Goal: Task Accomplishment & Management: Use online tool/utility

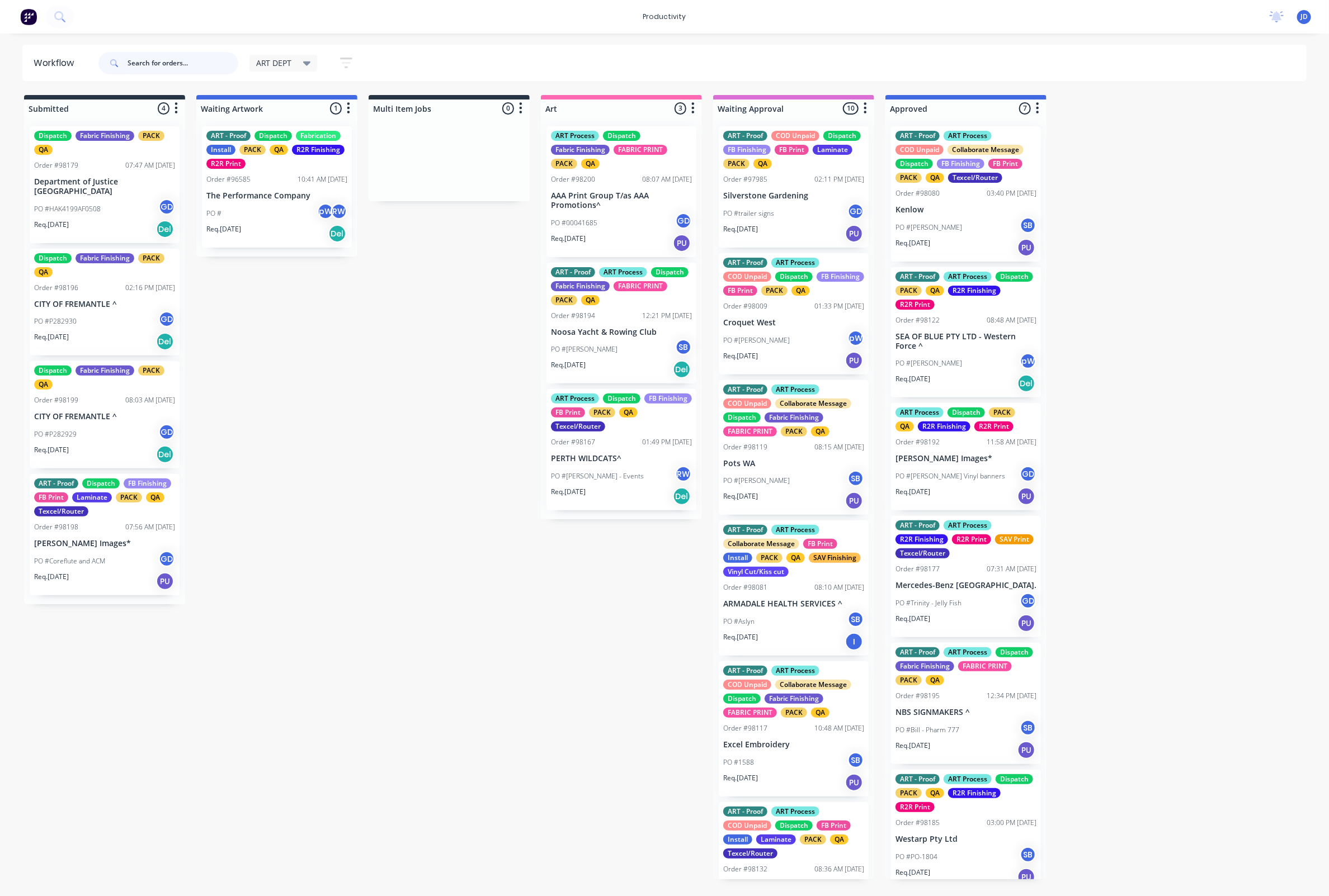
click at [191, 58] on input "text" at bounding box center [182, 64] width 111 height 23
type input "98198"
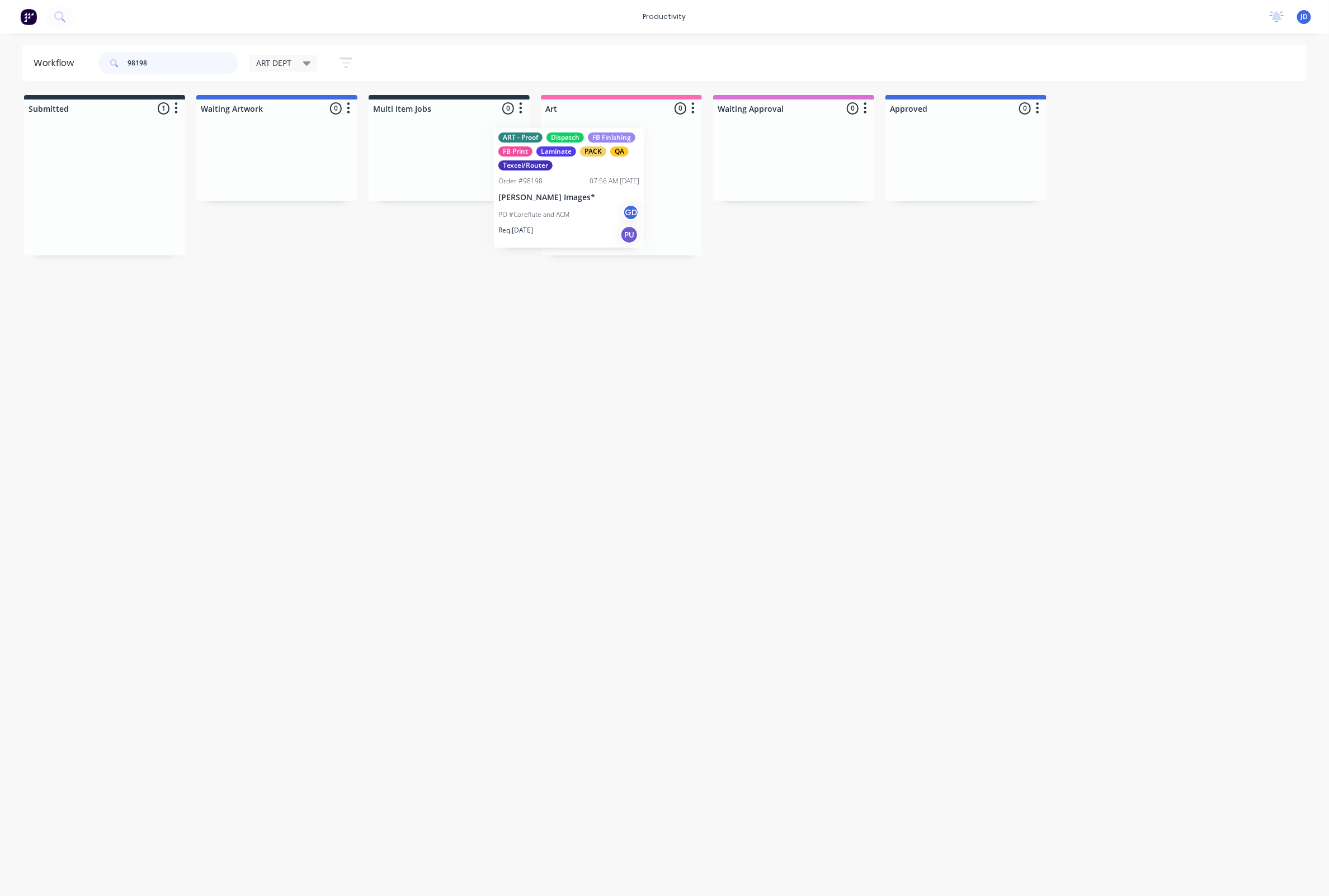
drag, startPoint x: 333, startPoint y: 156, endPoint x: 601, endPoint y: 155, distance: 268.0
click at [609, 195] on p "Connelly Images*" at bounding box center [621, 196] width 141 height 9
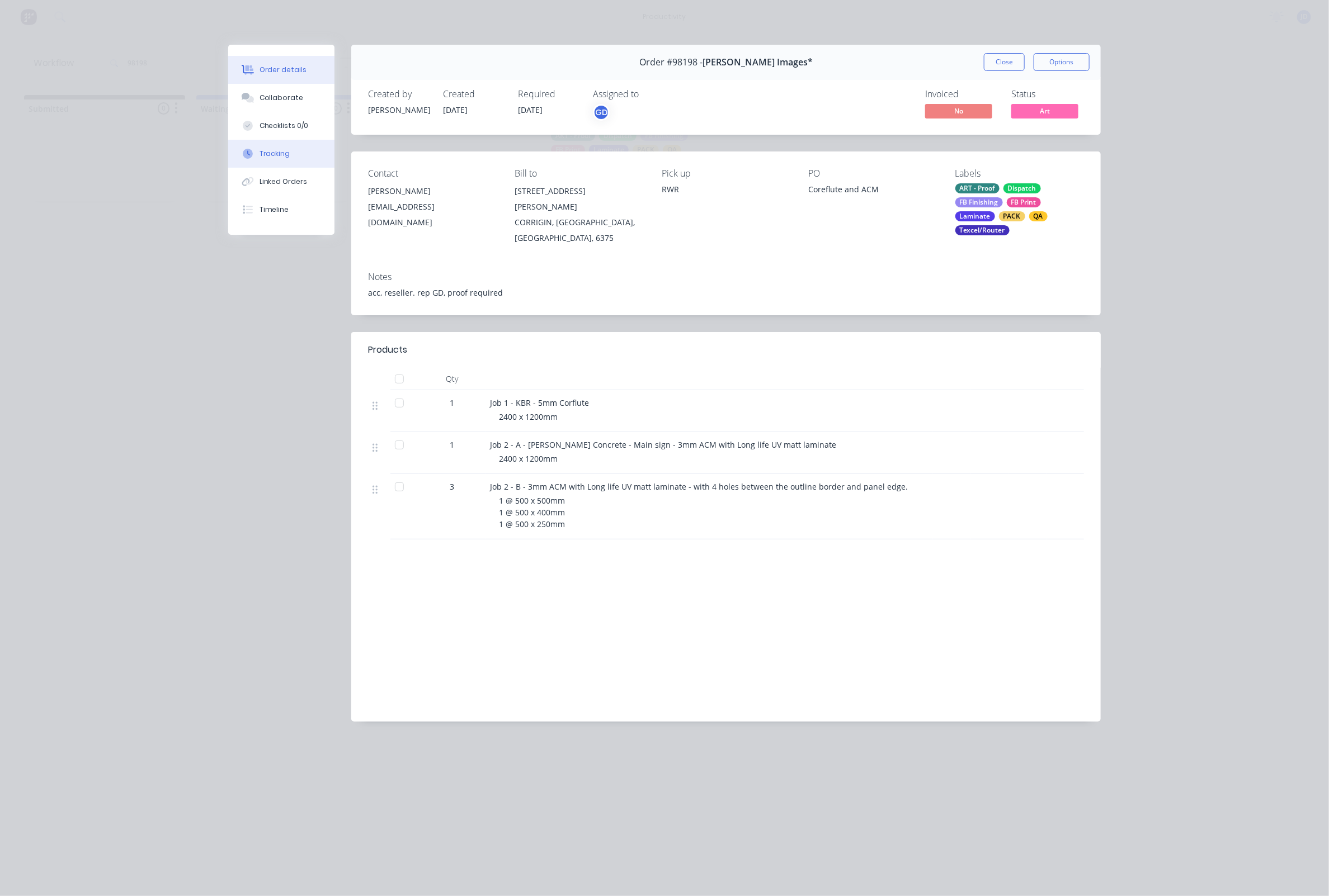
click at [272, 155] on div "Tracking" at bounding box center [275, 154] width 30 height 10
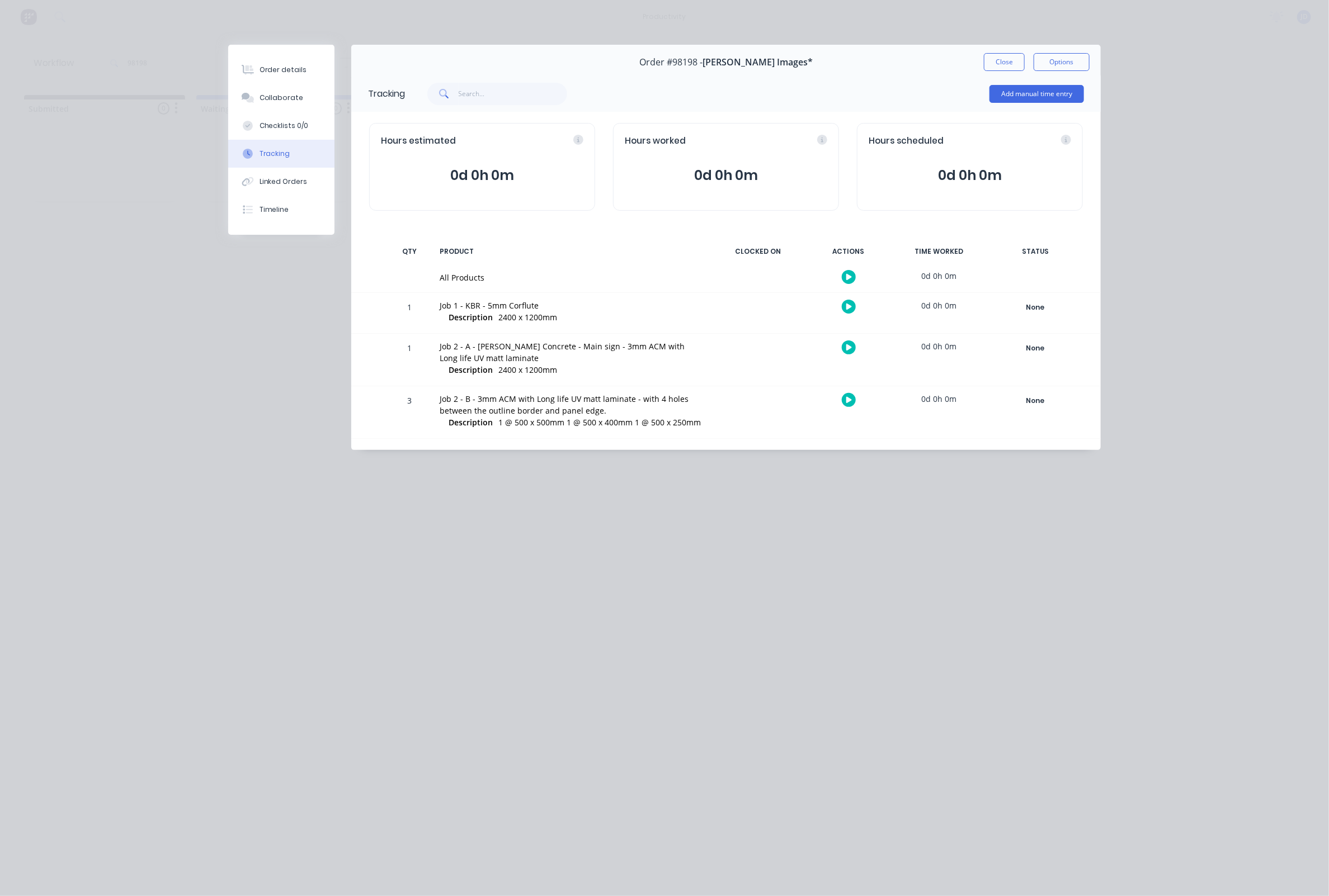
click at [849, 303] on icon at bounding box center [849, 307] width 6 height 8
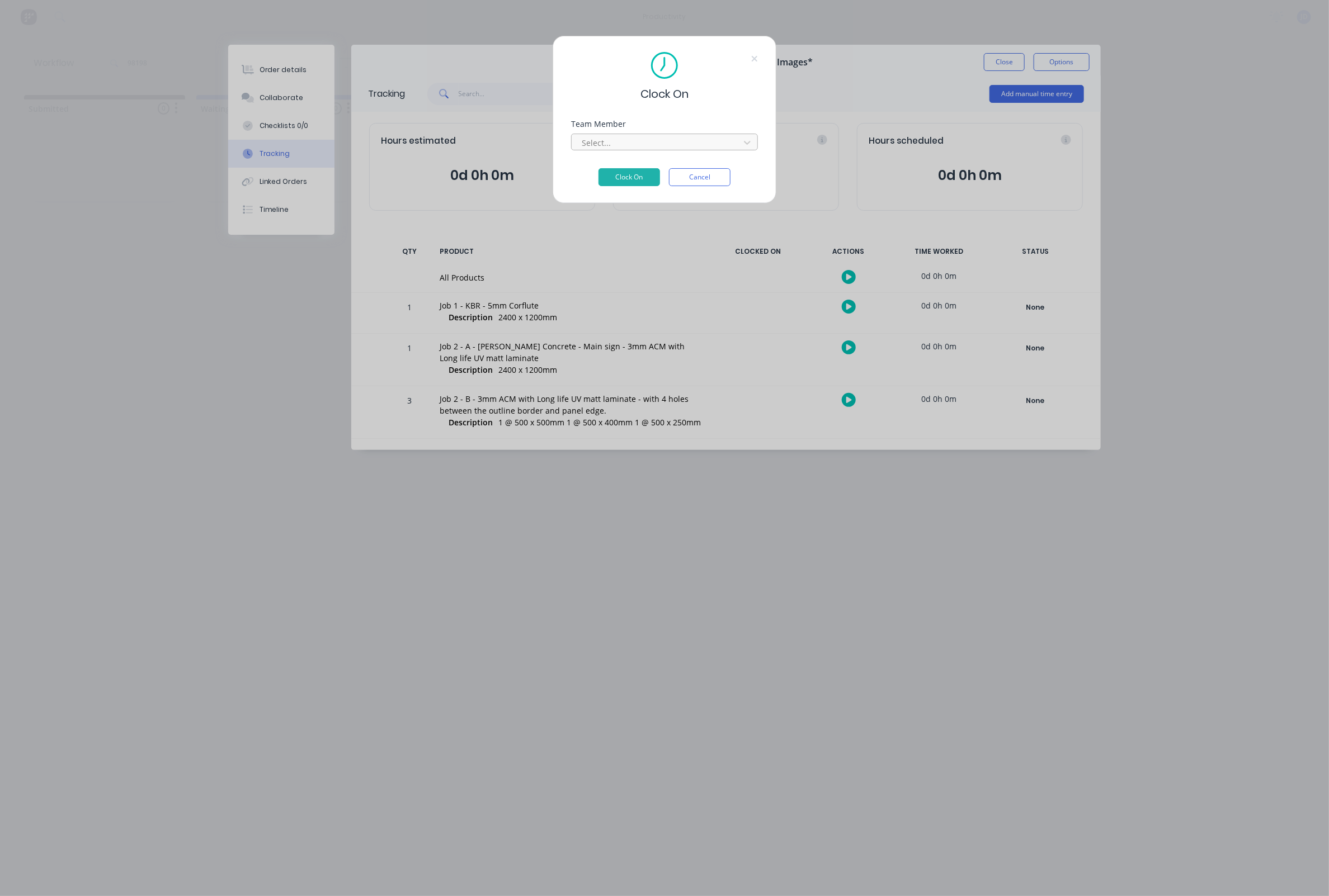
click at [594, 144] on div "Select..." at bounding box center [656, 142] width 151 height 11
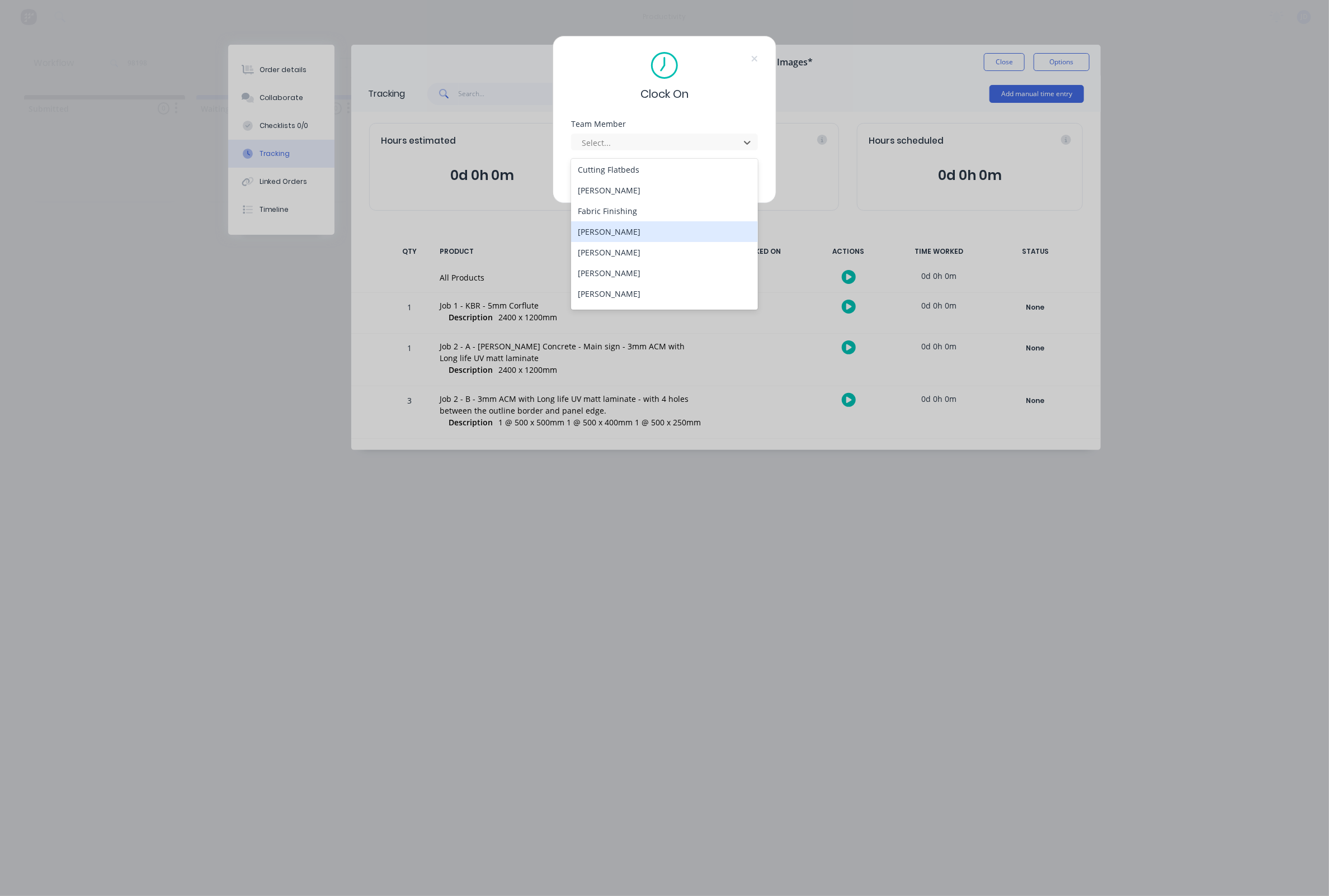
scroll to position [86, 0]
click at [616, 240] on div "[PERSON_NAME]" at bounding box center [664, 250] width 187 height 21
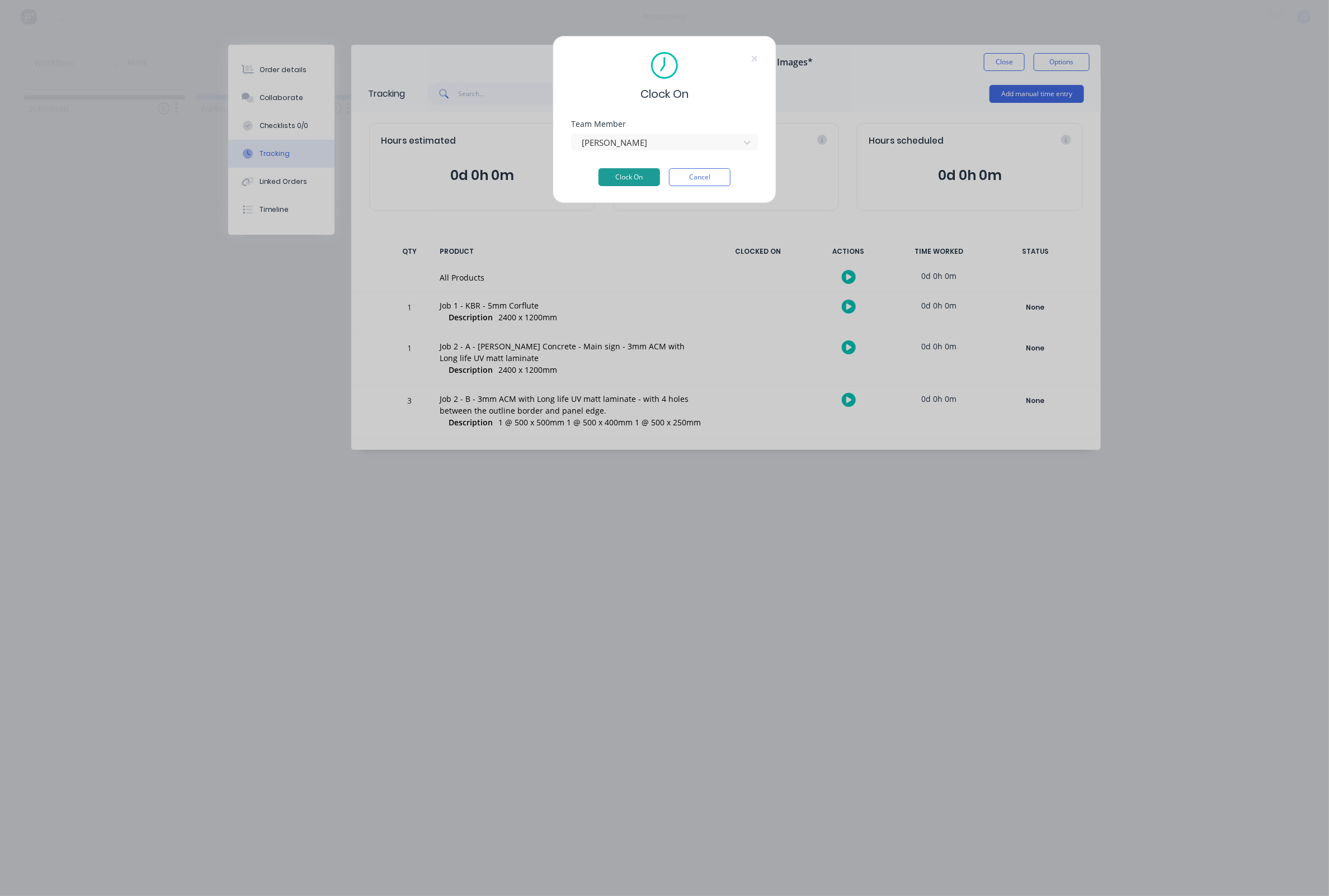
click at [619, 174] on button "Clock On" at bounding box center [629, 177] width 62 height 18
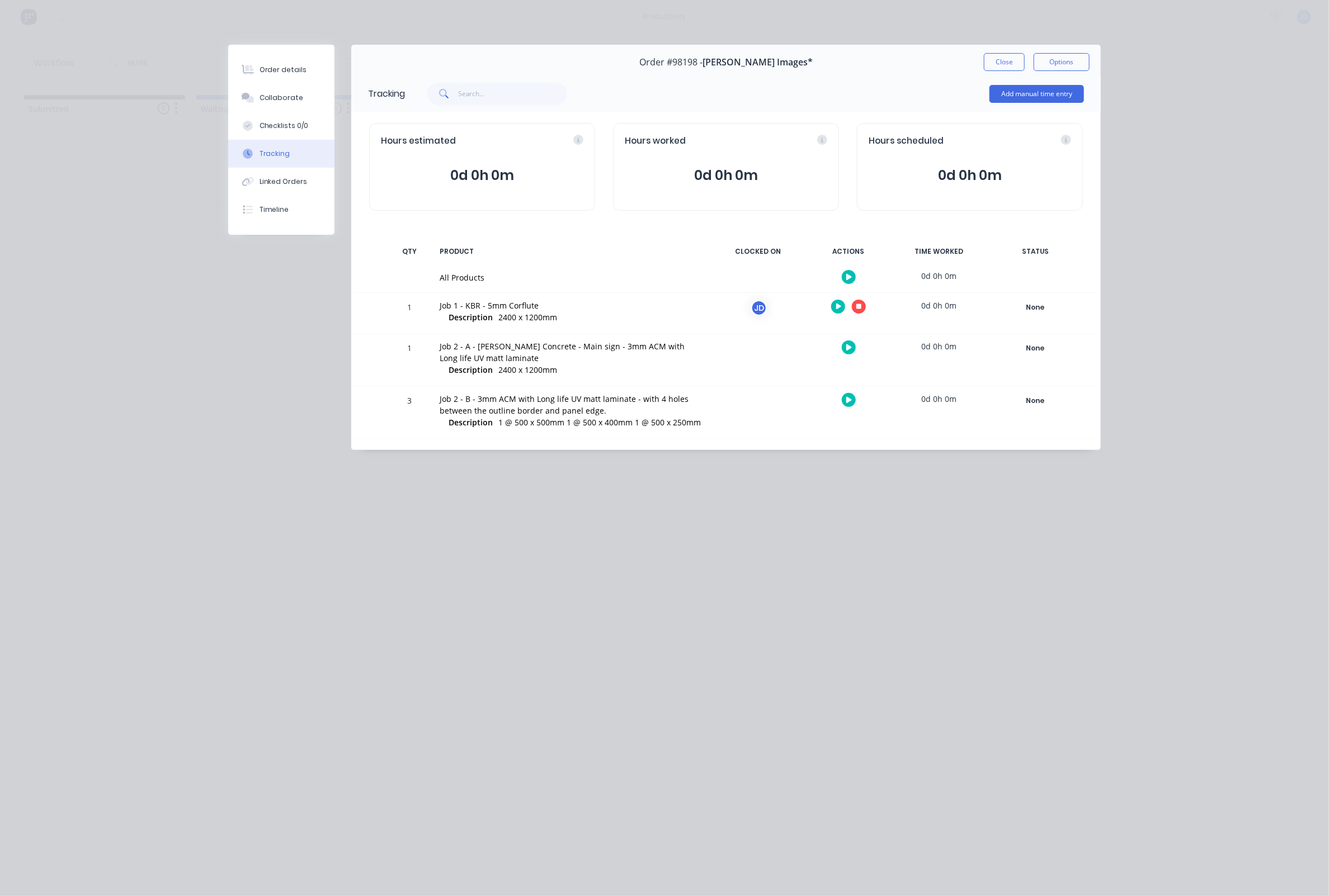
click at [858, 304] on icon at bounding box center [859, 307] width 6 height 6
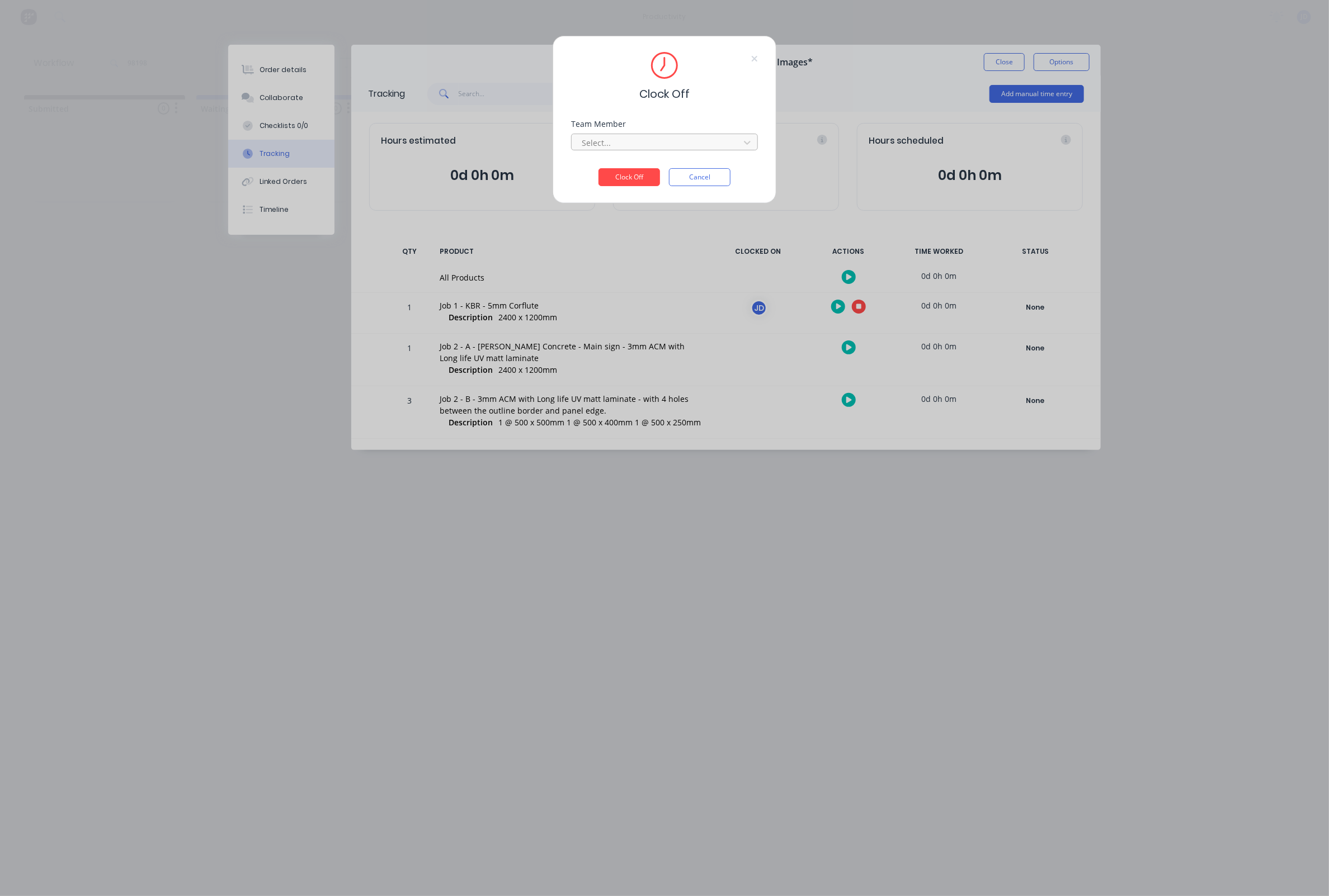
click at [619, 144] on div at bounding box center [657, 142] width 154 height 14
click at [601, 176] on div "[PERSON_NAME]" at bounding box center [664, 172] width 187 height 21
click at [638, 174] on button "Clock Off" at bounding box center [629, 177] width 62 height 18
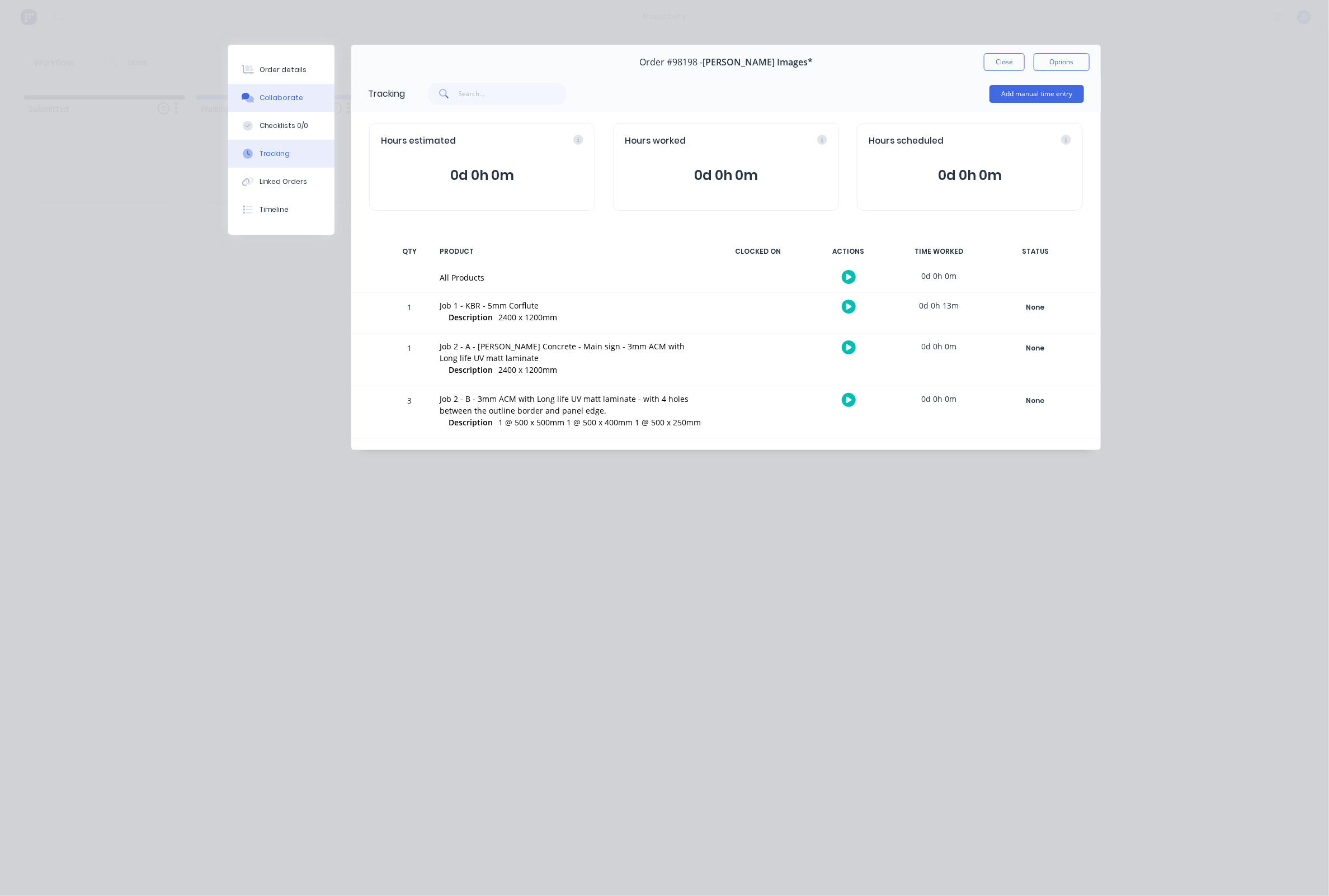
drag, startPoint x: 1009, startPoint y: 64, endPoint x: 306, endPoint y: 103, distance: 704.1
click at [310, 103] on div "Order details Collaborate Checklists 0/0 Tracking Linked Orders Timeline Order …" at bounding box center [665, 247] width 895 height 406
drag, startPoint x: 305, startPoint y: 103, endPoint x: 295, endPoint y: 100, distance: 10.4
click at [300, 101] on button "Collaborate" at bounding box center [282, 97] width 106 height 27
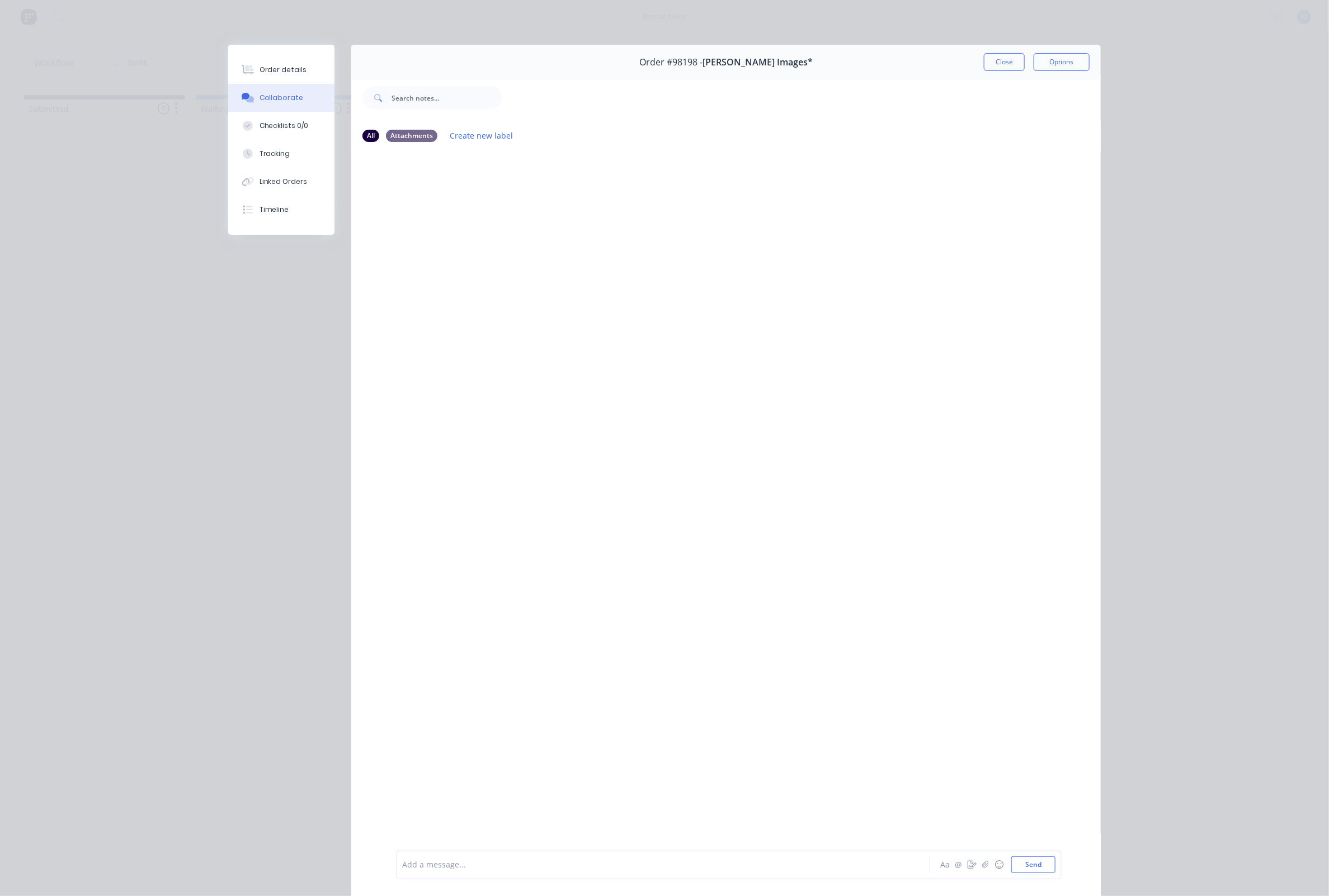
click at [521, 873] on div "Add a message... Aa @ ☺ Send" at bounding box center [729, 865] width 666 height 29
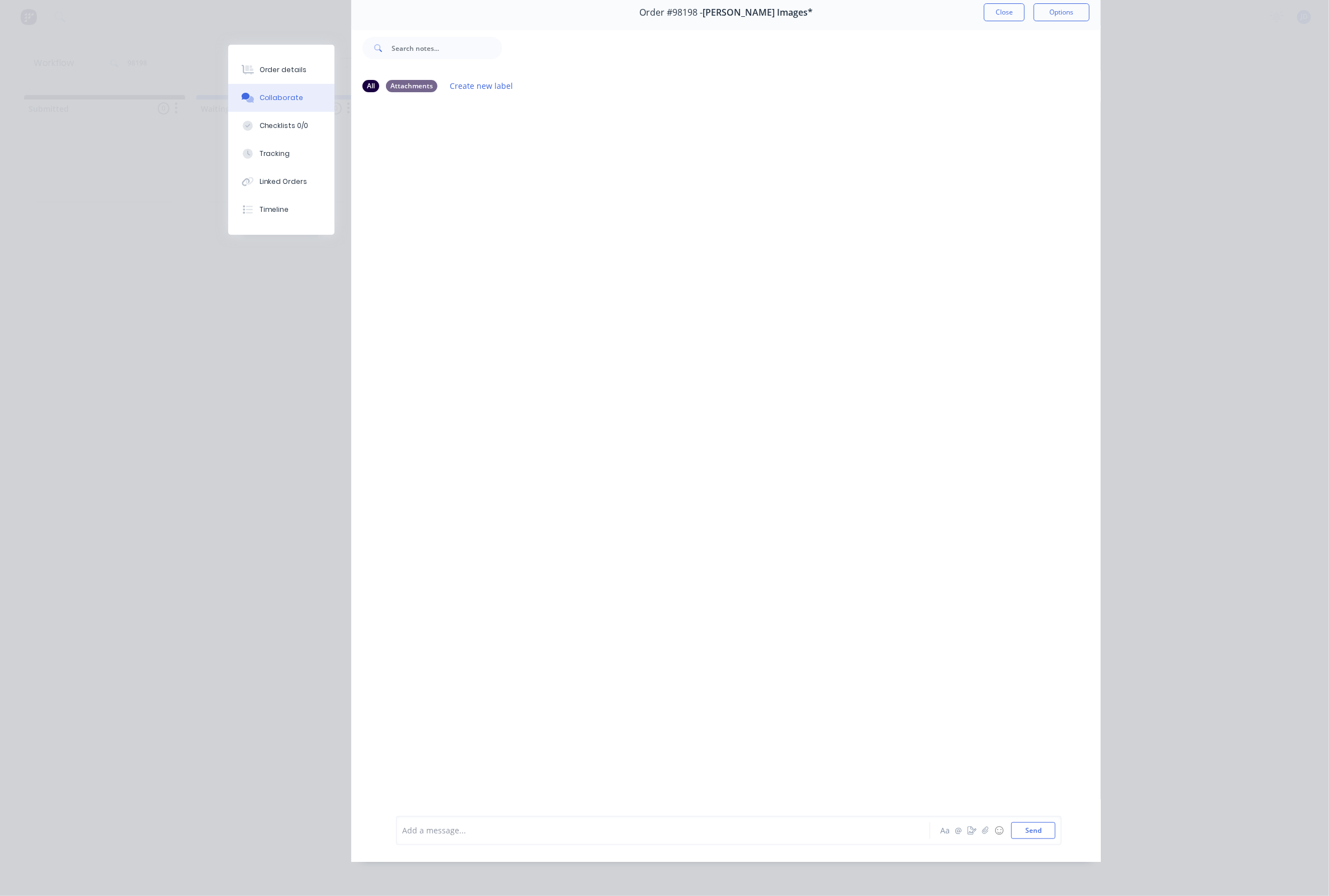
click at [505, 834] on div at bounding box center [648, 831] width 489 height 11
drag, startPoint x: 689, startPoint y: 516, endPoint x: 600, endPoint y: 400, distance: 146.2
click at [689, 516] on div "JD You - 09:34am 11/08/25 McKenzie artwork corrfupted. Requested art from custo…" at bounding box center [726, 452] width 749 height 698
click at [1006, 20] on button "Close" at bounding box center [1004, 13] width 41 height 18
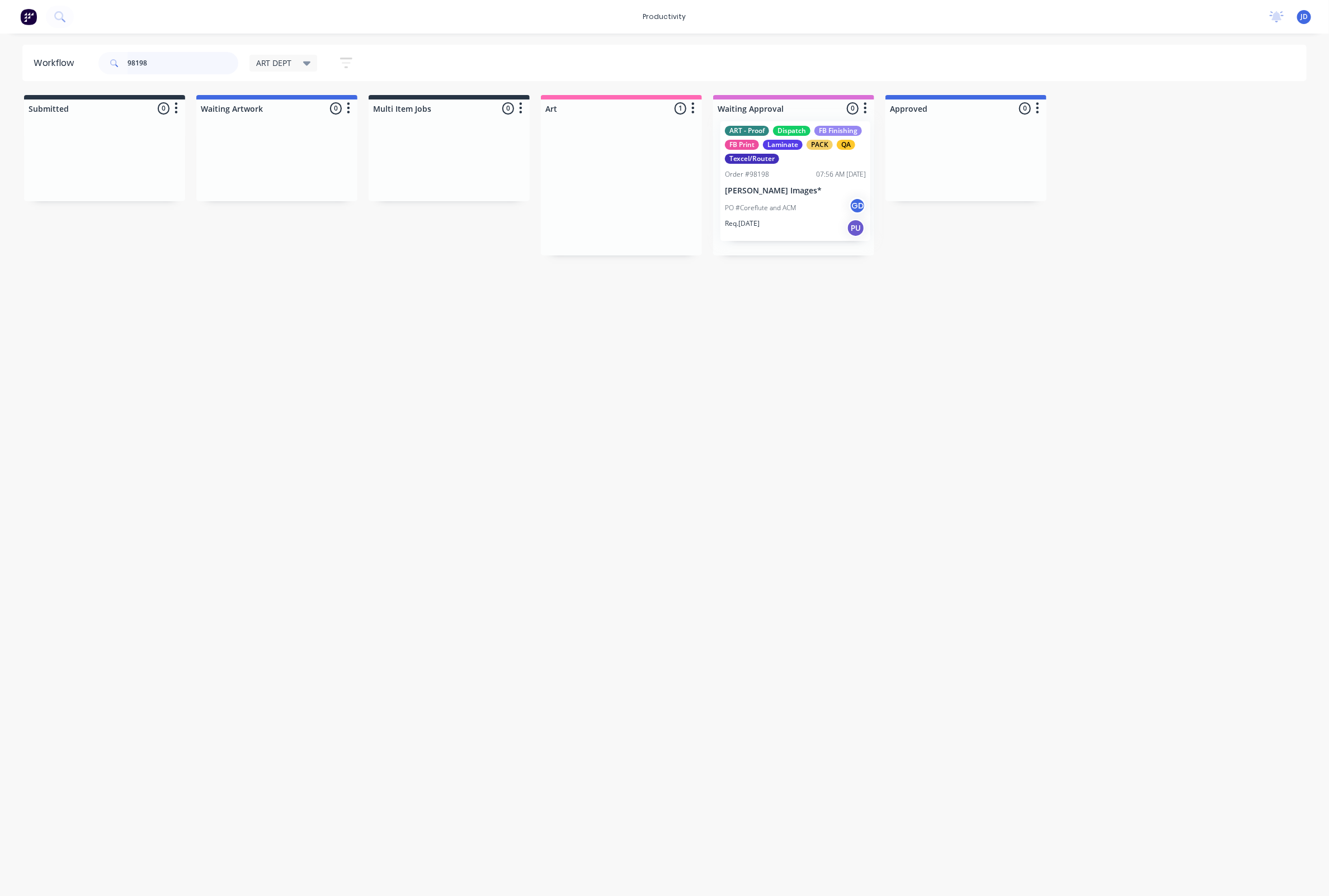
drag, startPoint x: 646, startPoint y: 212, endPoint x: 801, endPoint y: 207, distance: 155.1
click at [779, 211] on p "PO #Coreflute and ACM" at bounding box center [759, 213] width 71 height 10
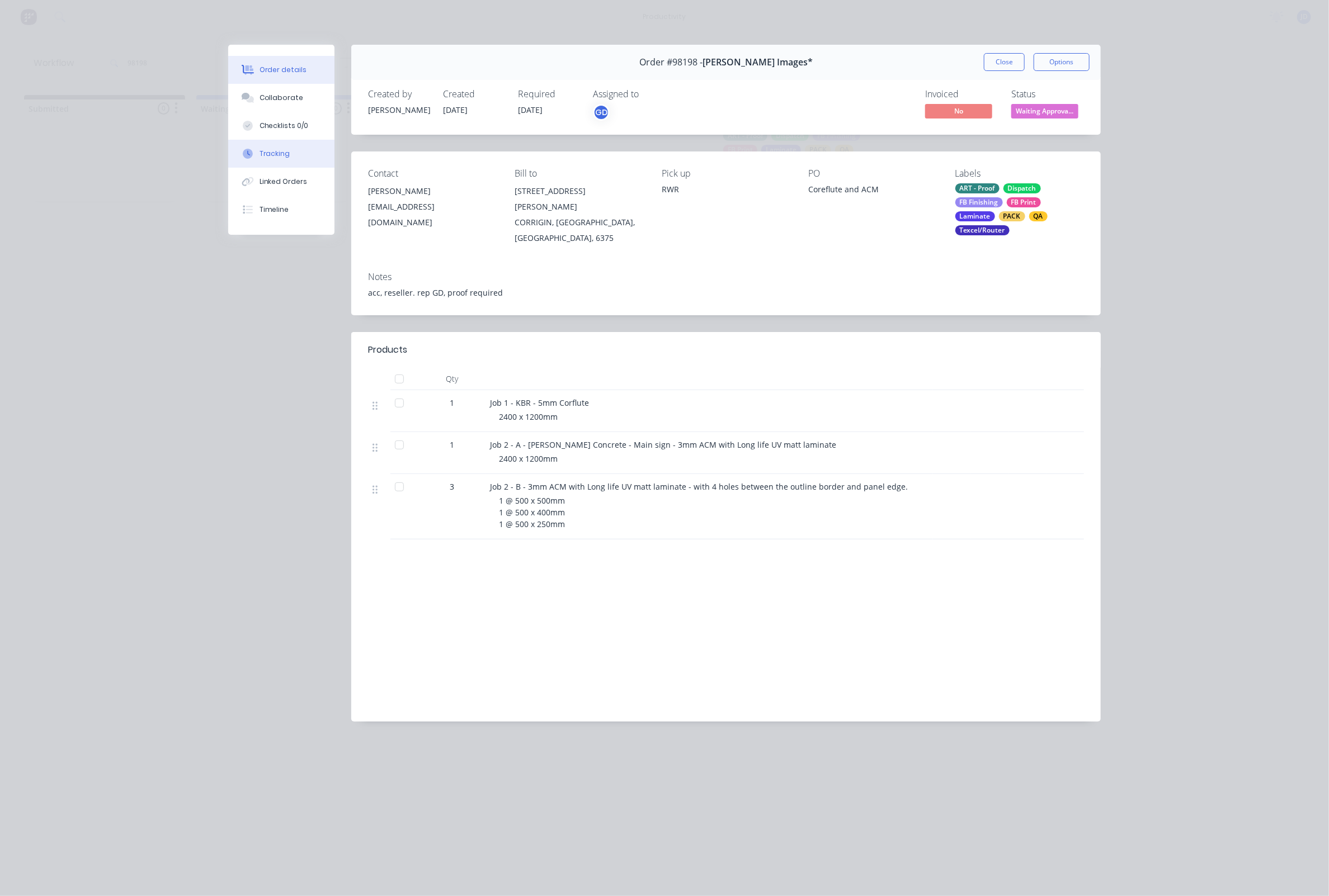
click at [264, 158] on div "Tracking" at bounding box center [275, 154] width 30 height 10
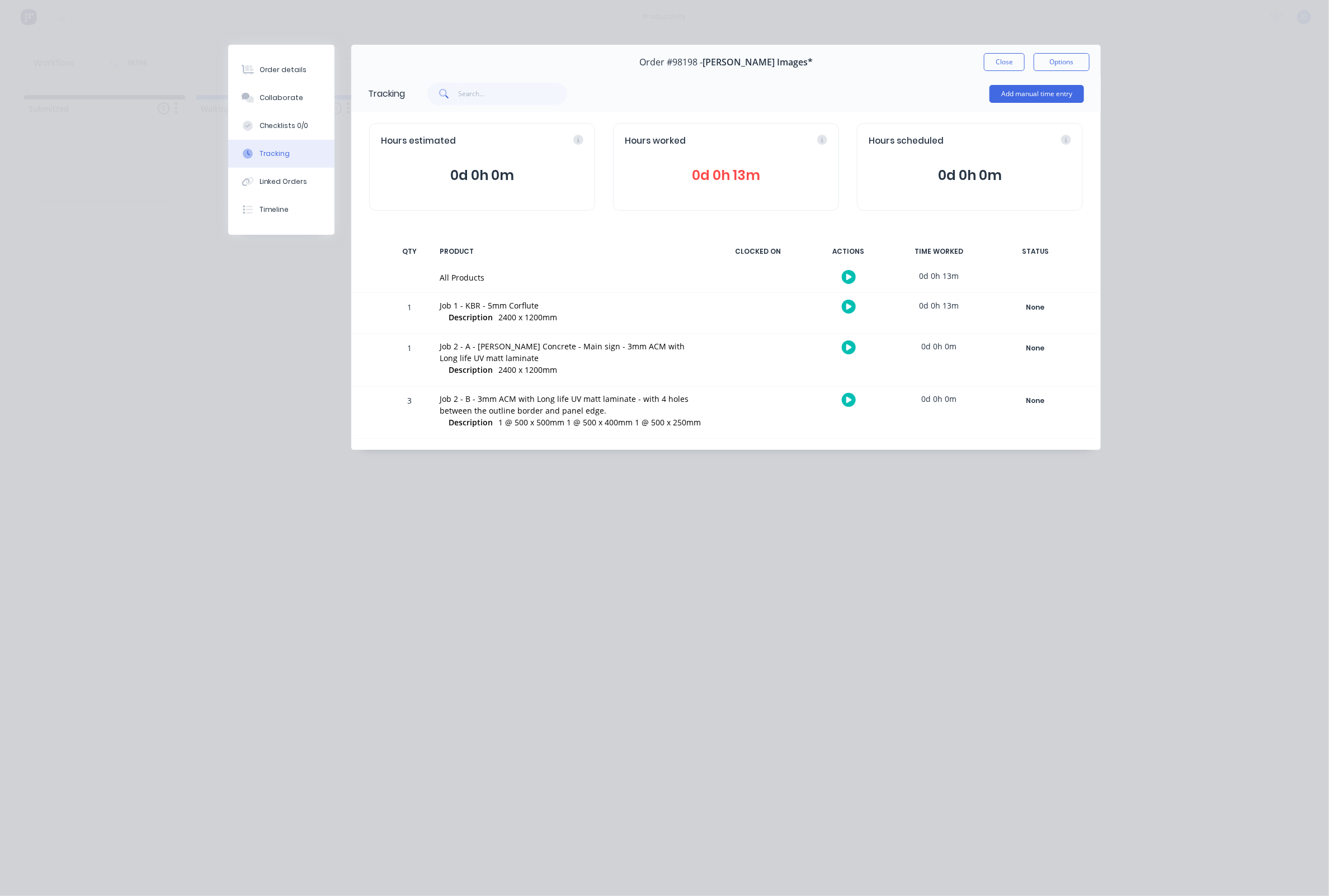
click at [999, 71] on div "Order #98198 - Connelly Images* Close Options" at bounding box center [726, 62] width 749 height 35
click at [998, 61] on button "Close" at bounding box center [1004, 62] width 41 height 18
